Goal: Task Accomplishment & Management: Manage account settings

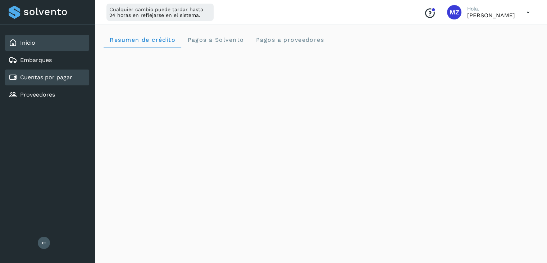
click at [53, 79] on link "Cuentas por pagar" at bounding box center [46, 77] width 52 height 7
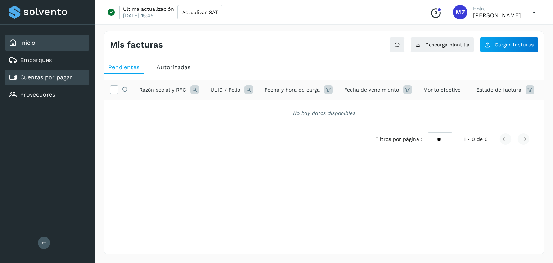
click at [37, 38] on div "Inicio" at bounding box center [47, 43] width 84 height 16
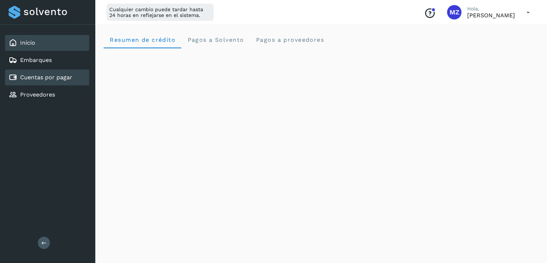
click at [57, 78] on link "Cuentas por pagar" at bounding box center [46, 77] width 52 height 7
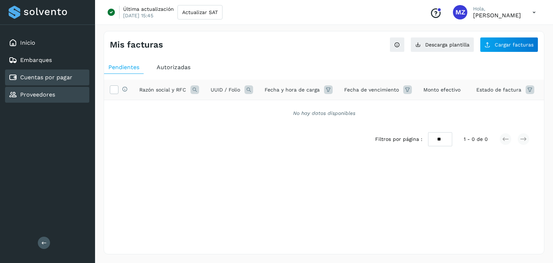
click at [41, 94] on link "Proveedores" at bounding box center [37, 94] width 35 height 7
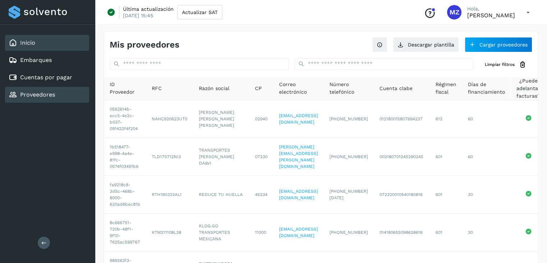
click at [37, 46] on div "Inicio" at bounding box center [47, 43] width 84 height 16
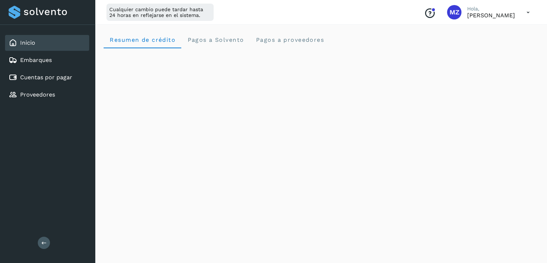
click at [529, 12] on icon at bounding box center [528, 12] width 15 height 15
click at [492, 46] on div "Cerrar sesión" at bounding box center [493, 47] width 86 height 14
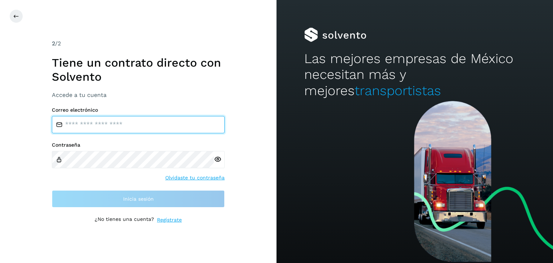
type input "**********"
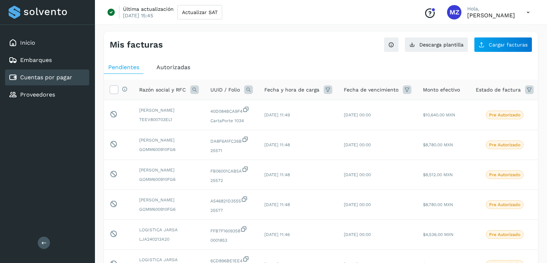
select select "**"
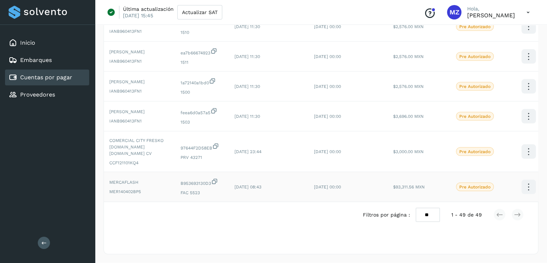
scroll to position [1521, 0]
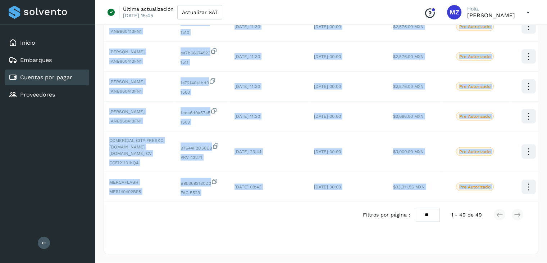
drag, startPoint x: 216, startPoint y: 202, endPoint x: 259, endPoint y: 198, distance: 43.4
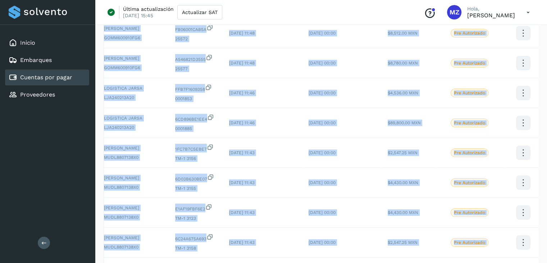
scroll to position [0, 0]
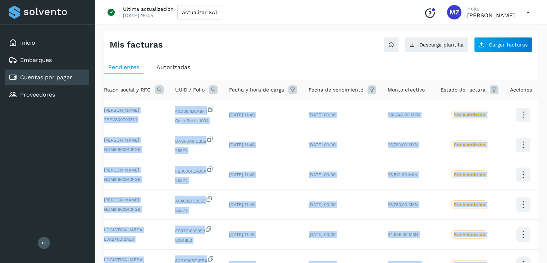
click at [46, 76] on link "Cuentas por pagar" at bounding box center [46, 77] width 52 height 7
click at [45, 93] on link "Proveedores" at bounding box center [37, 94] width 35 height 7
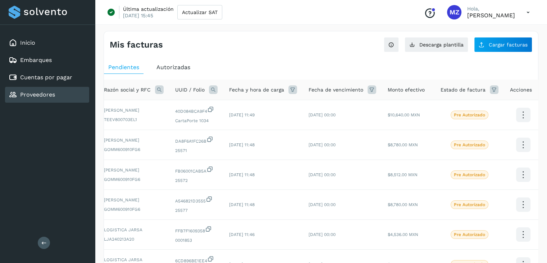
click at [43, 119] on div "Inicio Embarques Cuentas por pagar Proveedores Salir" at bounding box center [47, 131] width 95 height 263
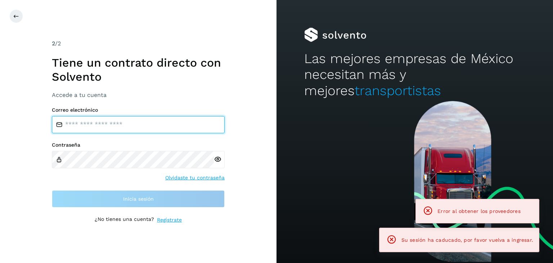
type input "**********"
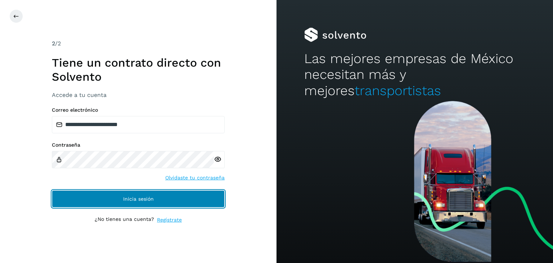
click at [155, 198] on button "Inicia sesión" at bounding box center [138, 198] width 173 height 17
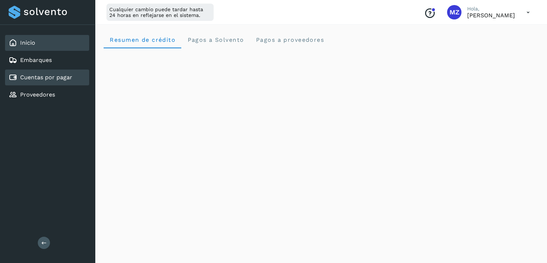
click at [31, 75] on link "Cuentas por pagar" at bounding box center [46, 77] width 52 height 7
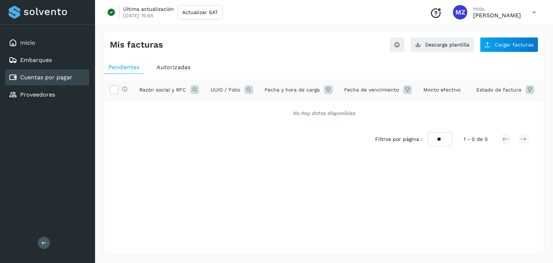
click at [533, 13] on icon at bounding box center [534, 12] width 15 height 15
click at [480, 46] on div "Cerrar sesión" at bounding box center [498, 47] width 86 height 14
